Goal: Information Seeking & Learning: Learn about a topic

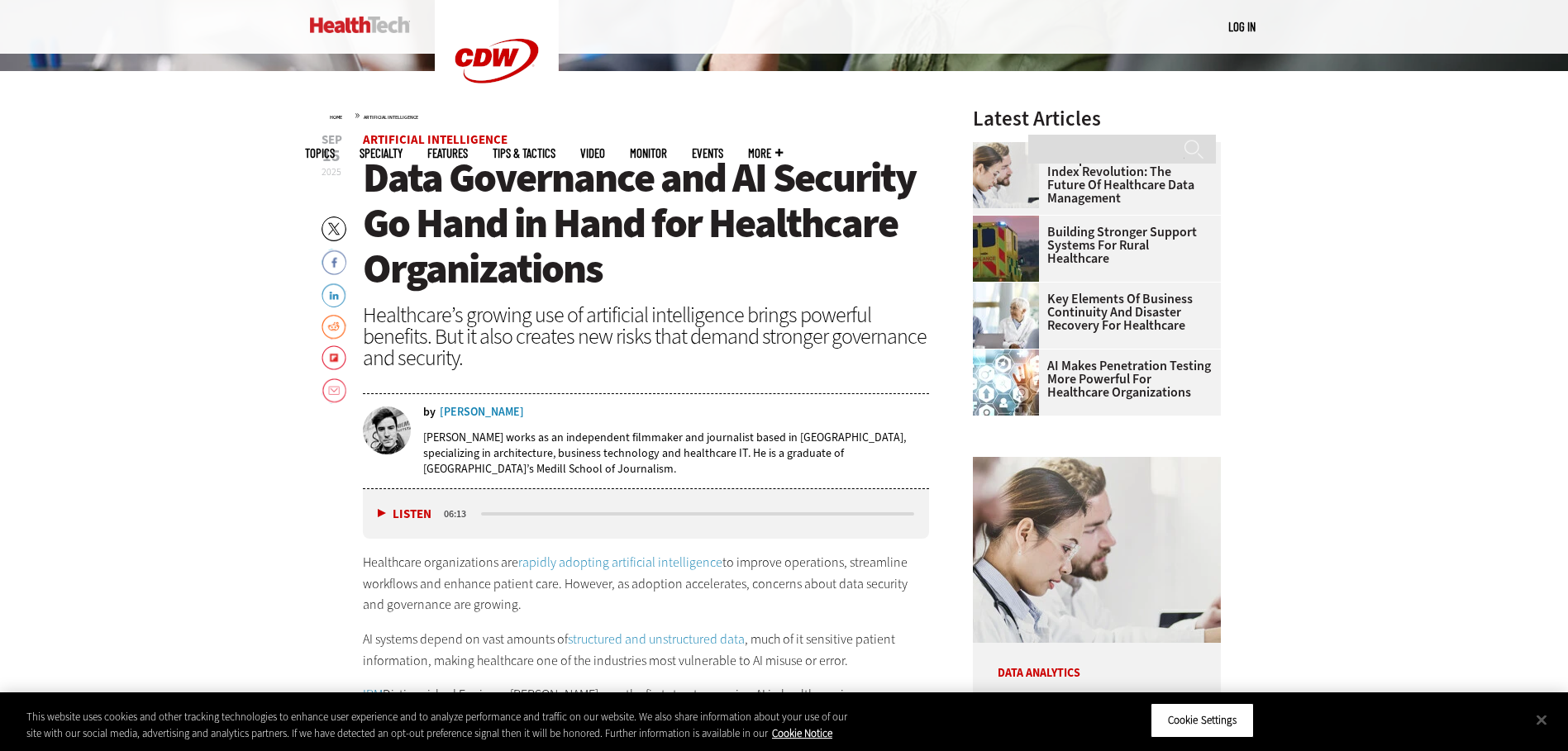
scroll to position [661, 0]
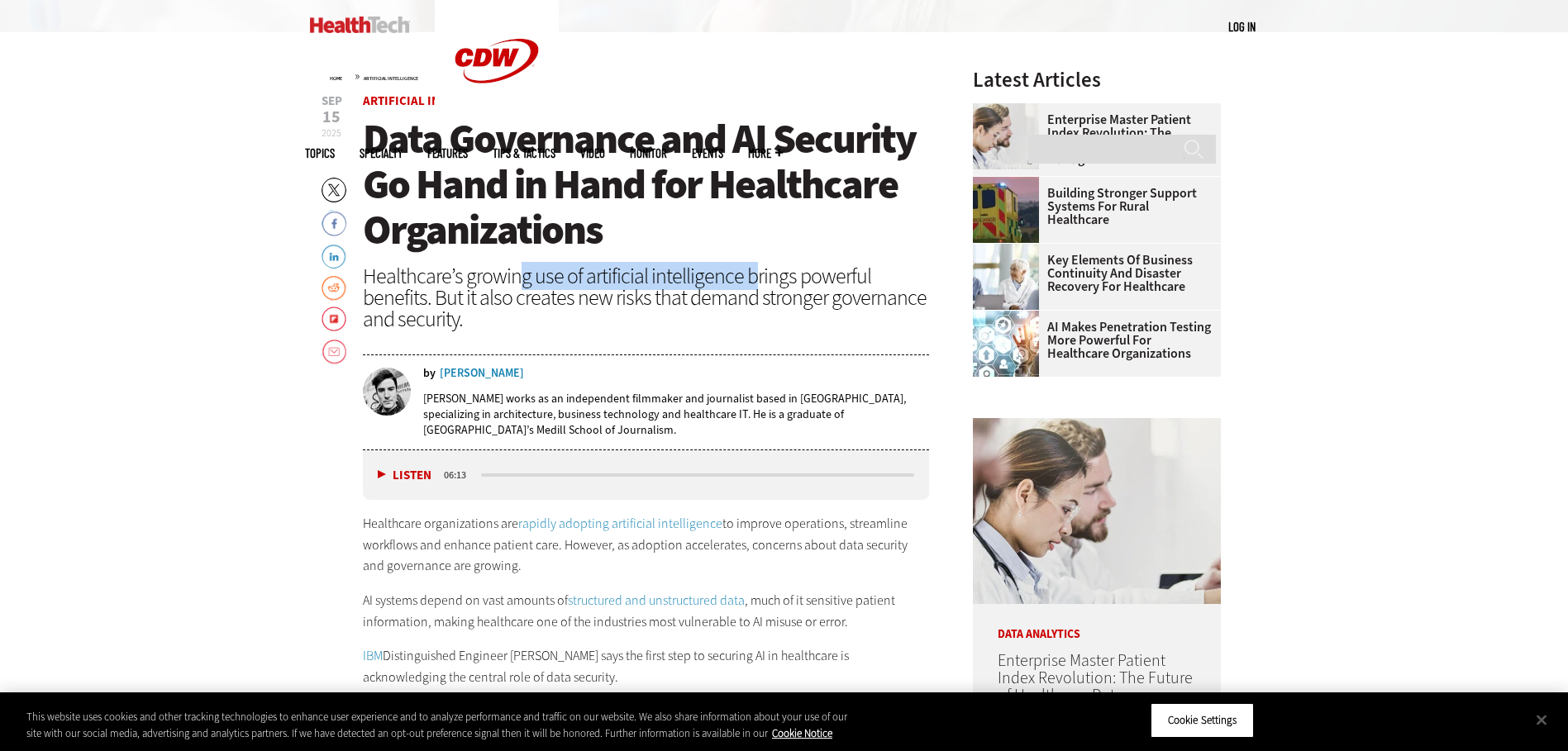
drag, startPoint x: 520, startPoint y: 278, endPoint x: 748, endPoint y: 277, distance: 228.0
click at [748, 277] on div "Healthcare’s growing use of artificial intelligence brings powerful benefits. B…" at bounding box center [647, 297] width 567 height 65
click at [494, 268] on div "Healthcare’s growing use of artificial intelligence brings powerful benefits. B…" at bounding box center [647, 297] width 567 height 65
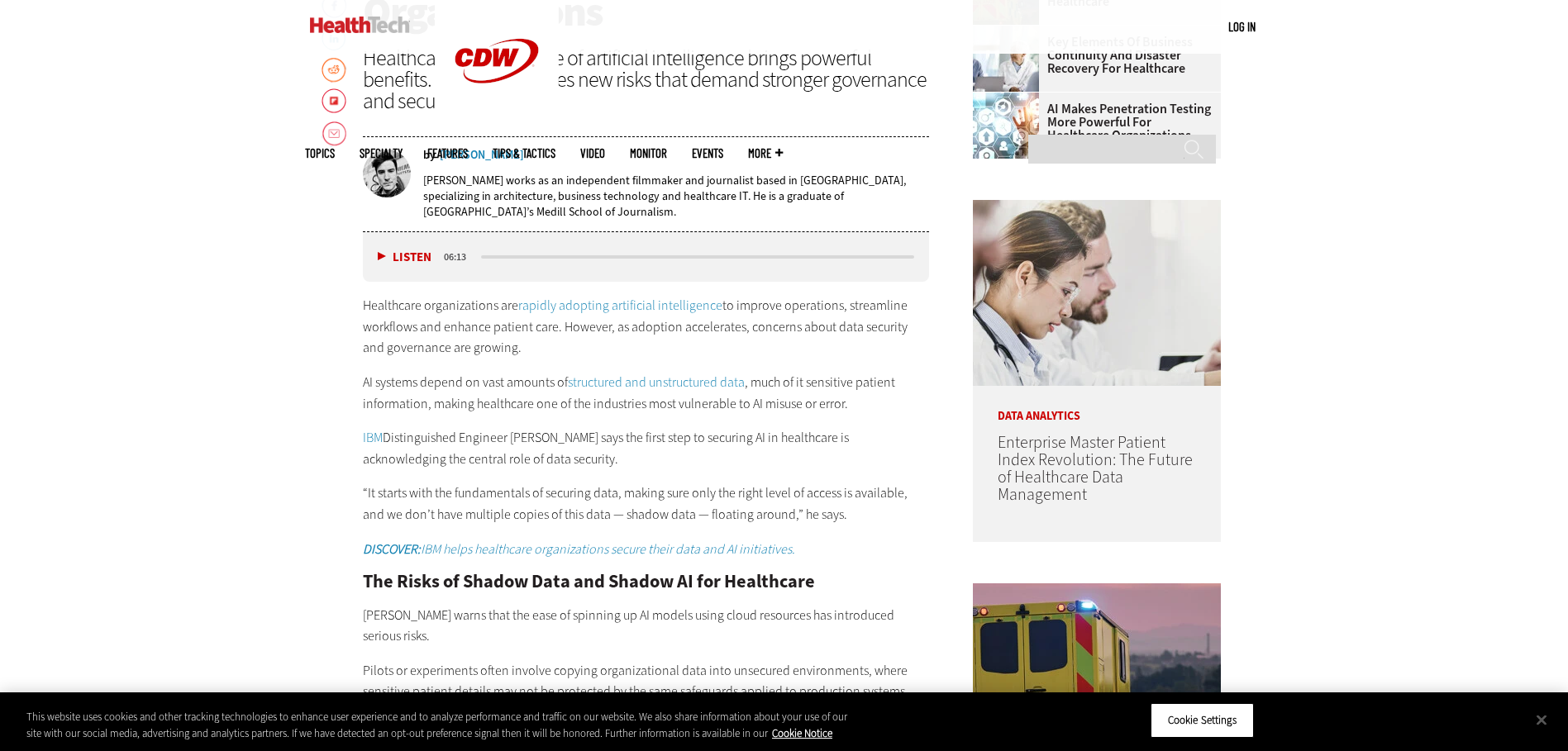
scroll to position [909, 0]
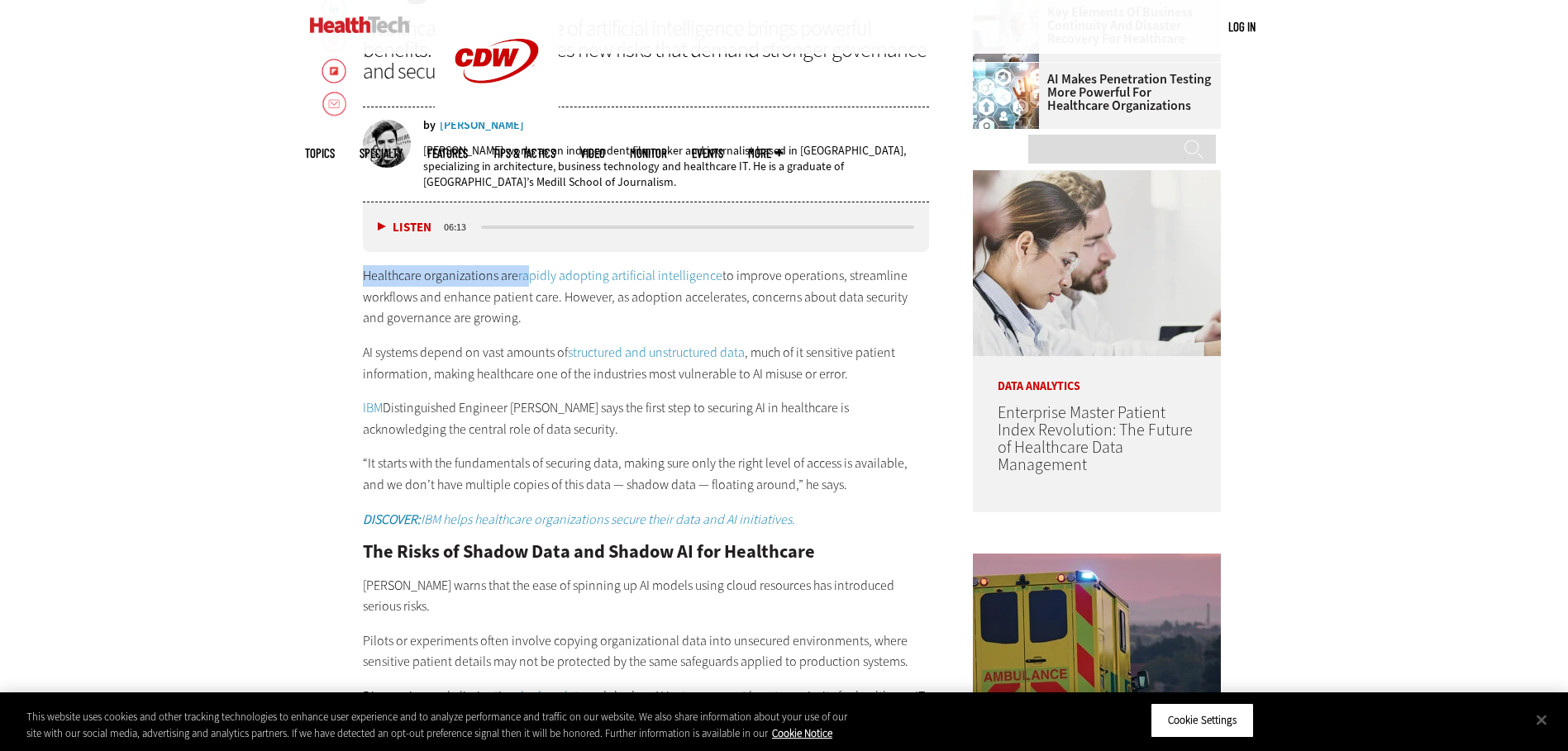
drag, startPoint x: 366, startPoint y: 277, endPoint x: 529, endPoint y: 284, distance: 163.2
click at [529, 284] on p "Healthcare organizations are rapidly adopting artificial intelligence to improv…" at bounding box center [647, 297] width 567 height 64
drag, startPoint x: 529, startPoint y: 284, endPoint x: 754, endPoint y: 312, distance: 226.7
click at [754, 312] on p "Healthcare organizations are rapidly adopting artificial intelligence to improv…" at bounding box center [647, 297] width 567 height 64
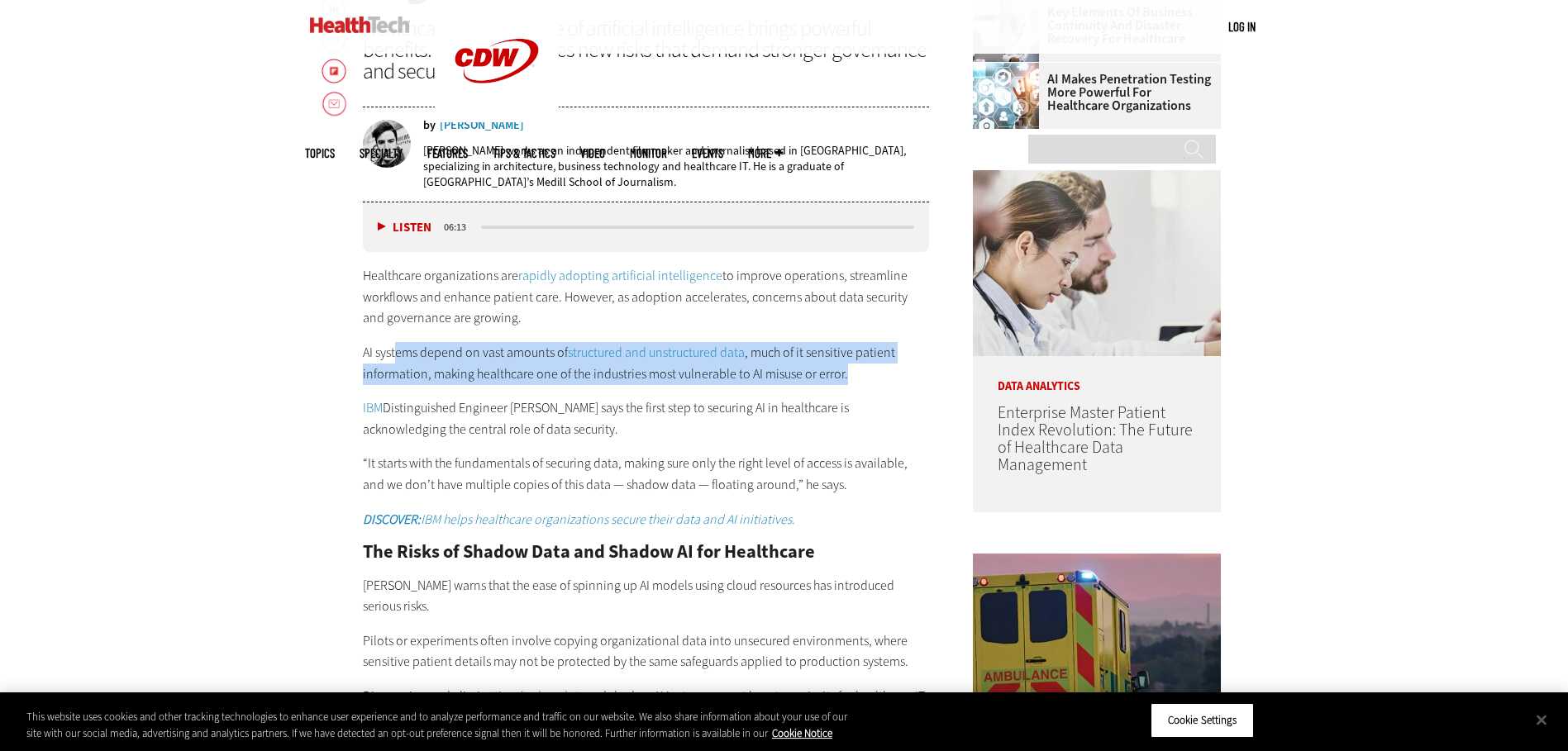
drag, startPoint x: 397, startPoint y: 357, endPoint x: 884, endPoint y: 367, distance: 487.1
click at [884, 367] on p "AI systems depend on vast amounts of structured and unstructured data , much of…" at bounding box center [647, 363] width 567 height 42
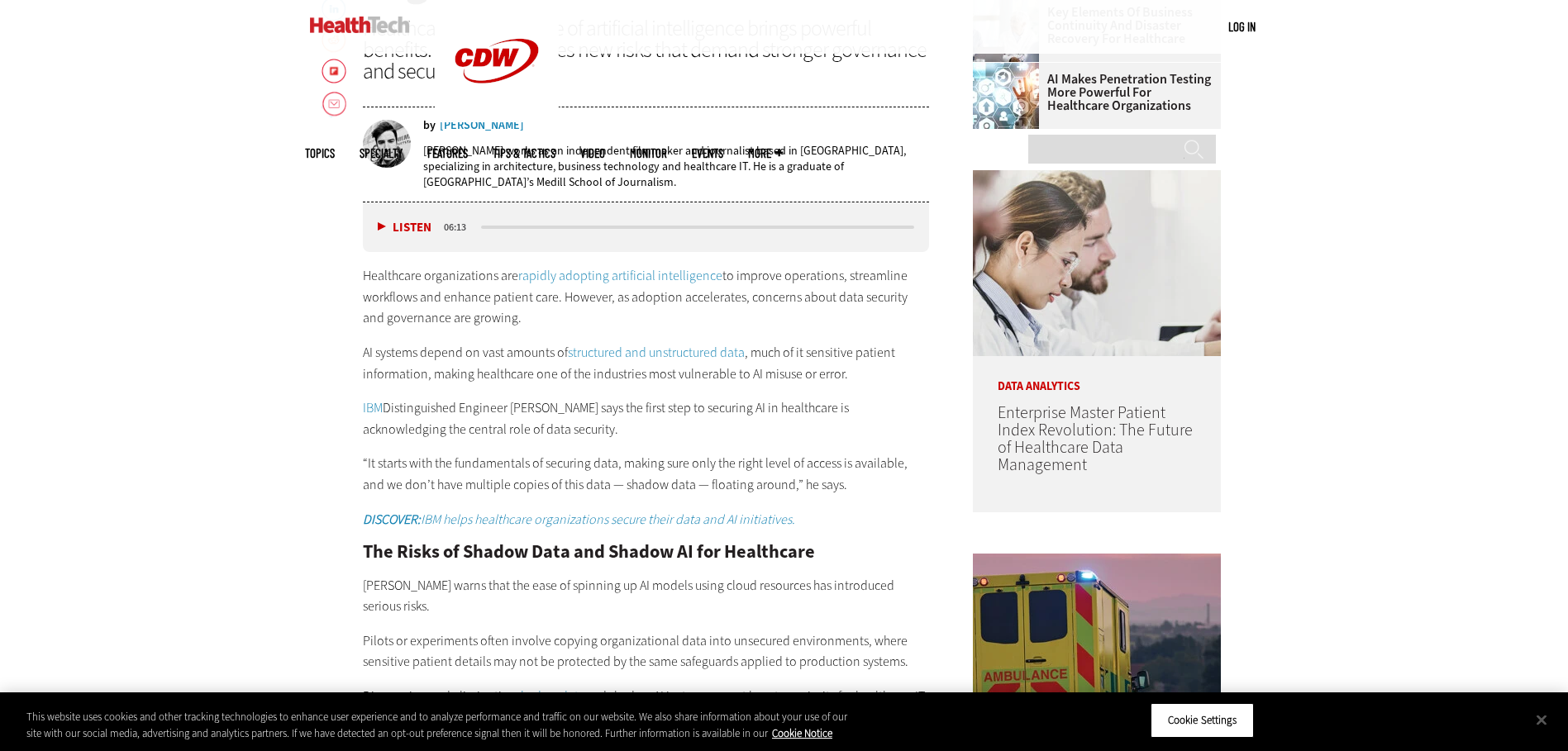
click at [595, 404] on p "IBM Distinguished Engineer [PERSON_NAME] says the first step to securing AI in …" at bounding box center [647, 418] width 567 height 42
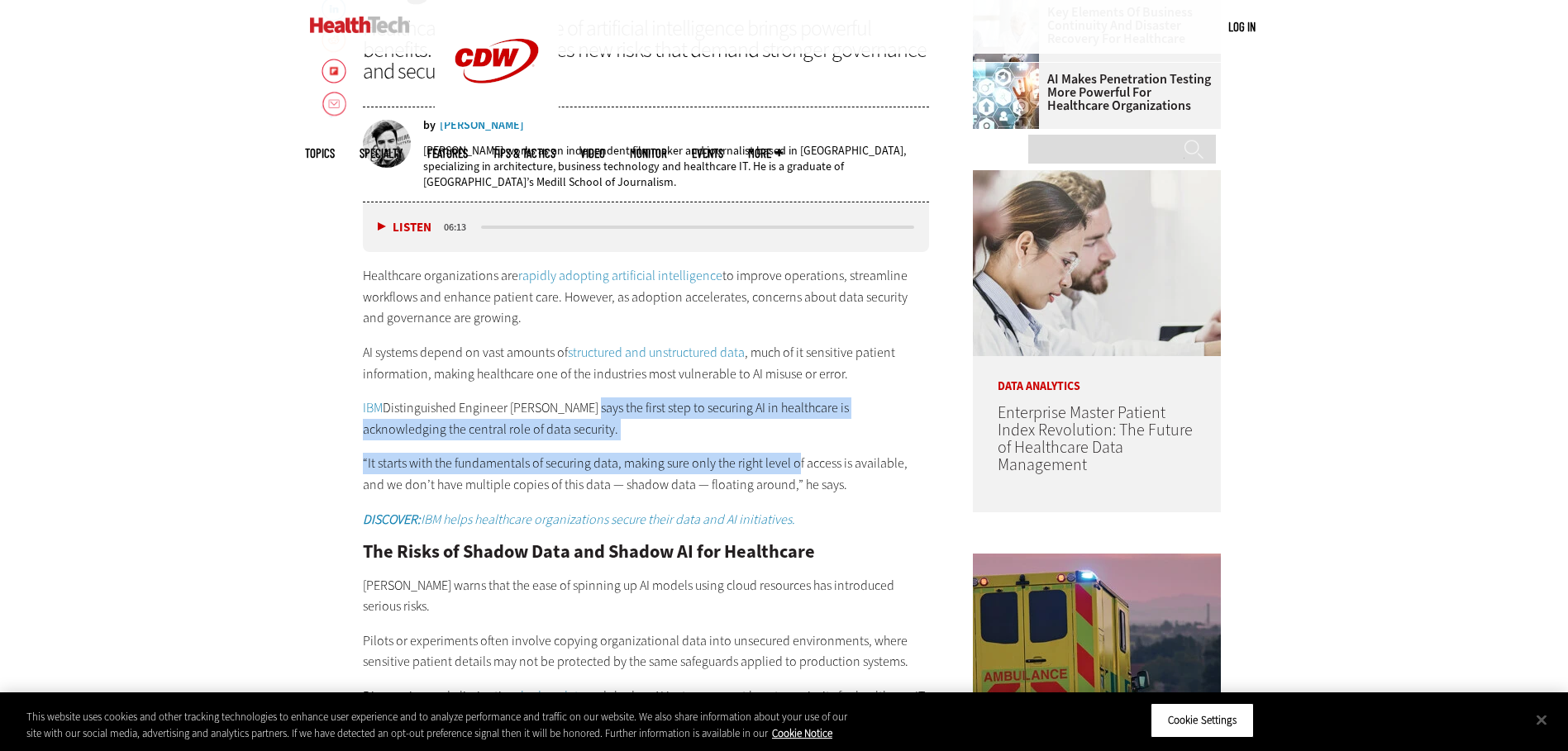
drag, startPoint x: 581, startPoint y: 407, endPoint x: 800, endPoint y: 471, distance: 228.2
click at [800, 471] on div "Healthcare organizations are rapidly adopting artificial intelligence to improv…" at bounding box center [647, 398] width 567 height 264
drag, startPoint x: 800, startPoint y: 471, endPoint x: 707, endPoint y: 473, distance: 93.0
click at [707, 473] on p "“It starts with the fundamentals of securing data, making sure only the right l…" at bounding box center [647, 474] width 567 height 42
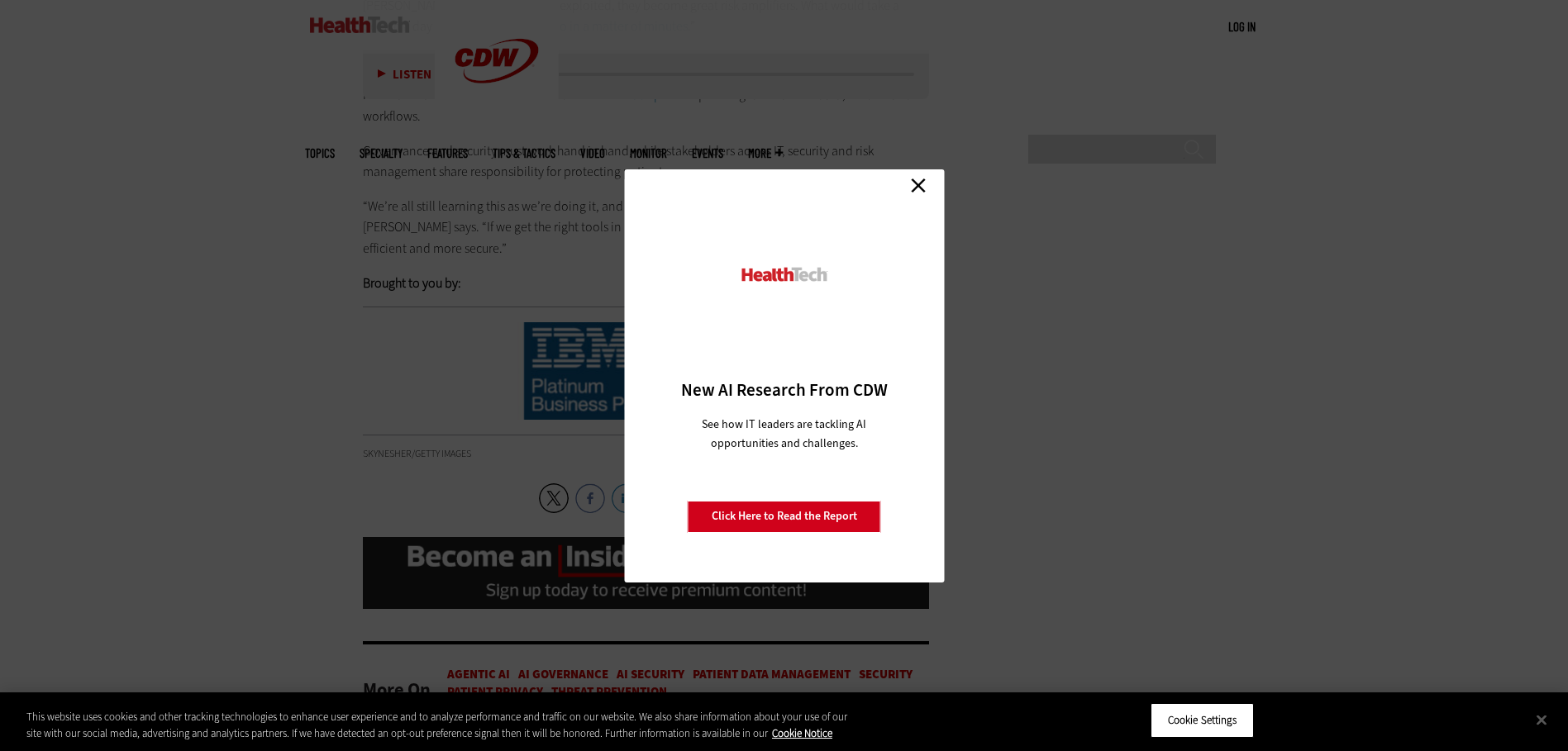
scroll to position [3306, 0]
